Goal: Information Seeking & Learning: Learn about a topic

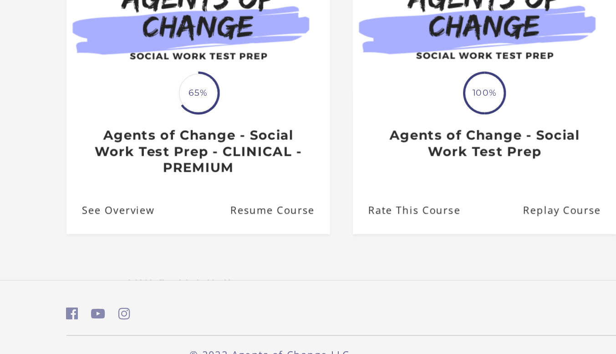
scroll to position [45, 0]
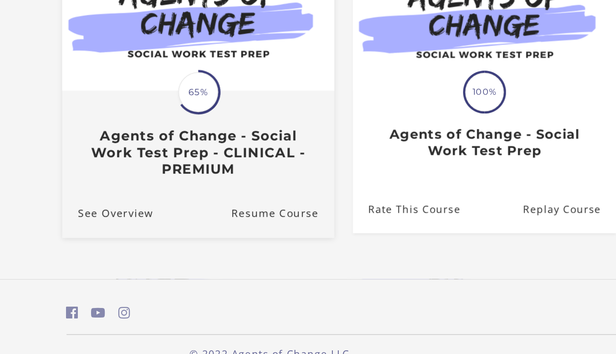
click at [166, 216] on h3 "Agents of Change - Social Work Test Prep - CLINICAL - PREMIUM" at bounding box center [125, 226] width 153 height 32
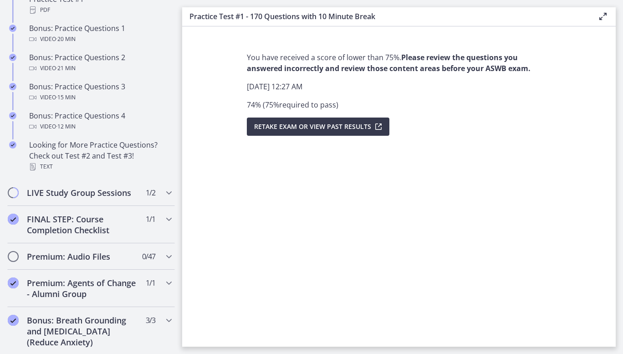
scroll to position [707, 0]
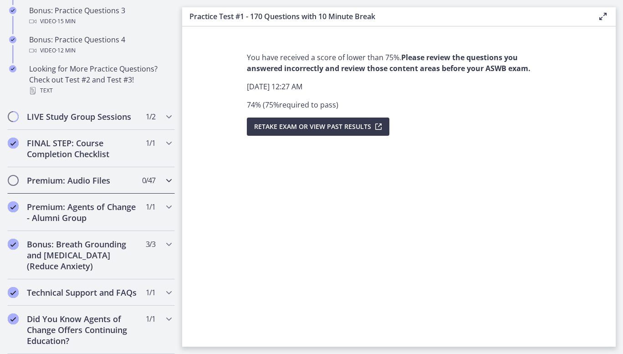
click at [13, 176] on span "Chapters" at bounding box center [13, 180] width 9 height 9
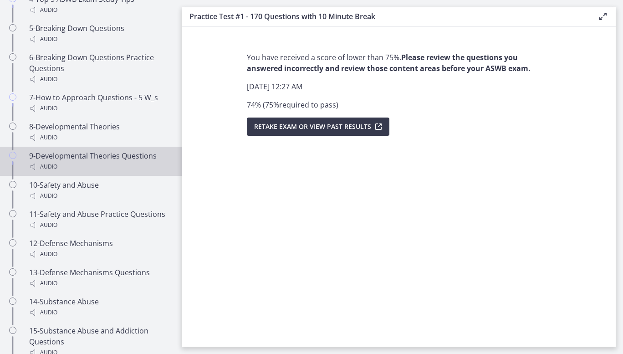
click at [82, 170] on div "9-Developmental Theories Questions Audio" at bounding box center [100, 161] width 142 height 22
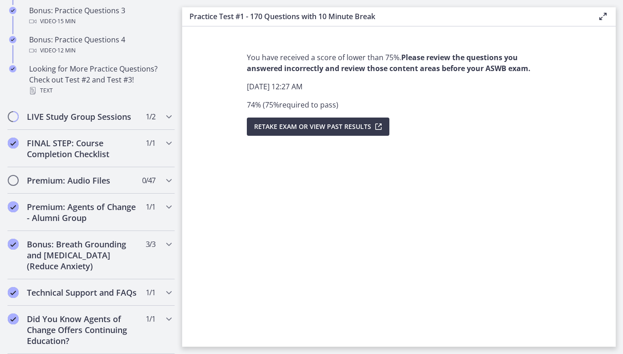
scroll to position [707, 0]
click at [326, 133] on button "Retake Exam OR View Past Results" at bounding box center [318, 126] width 143 height 18
